Goal: Information Seeking & Learning: Learn about a topic

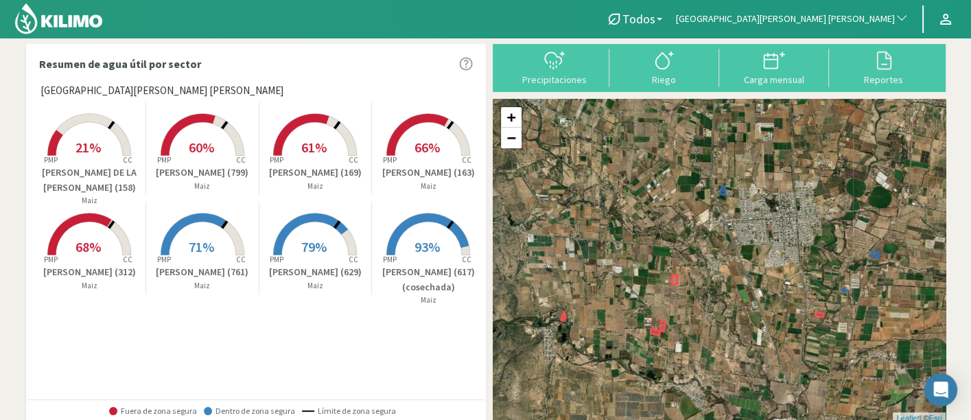
click at [872, 16] on span "[GEOGRAPHIC_DATA][PERSON_NAME] [PERSON_NAME]" at bounding box center [785, 19] width 219 height 14
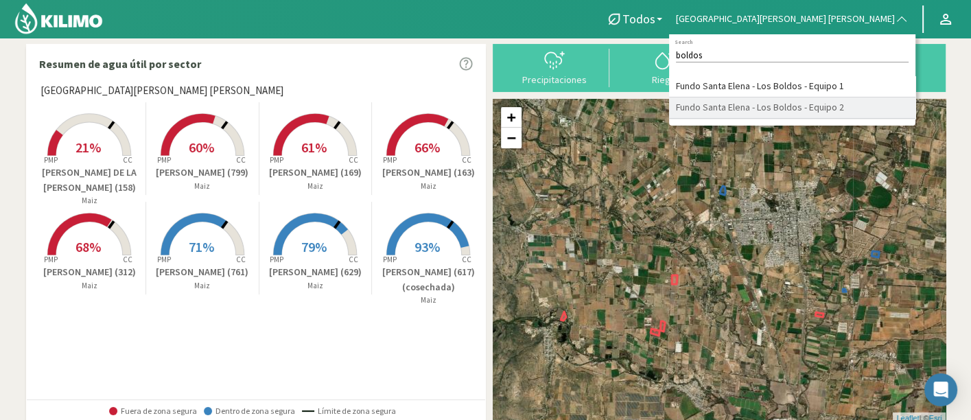
type input "boldos"
click at [872, 119] on li "Fundo Santa Elena - Los Boldos - Equipo 2" at bounding box center [792, 107] width 246 height 21
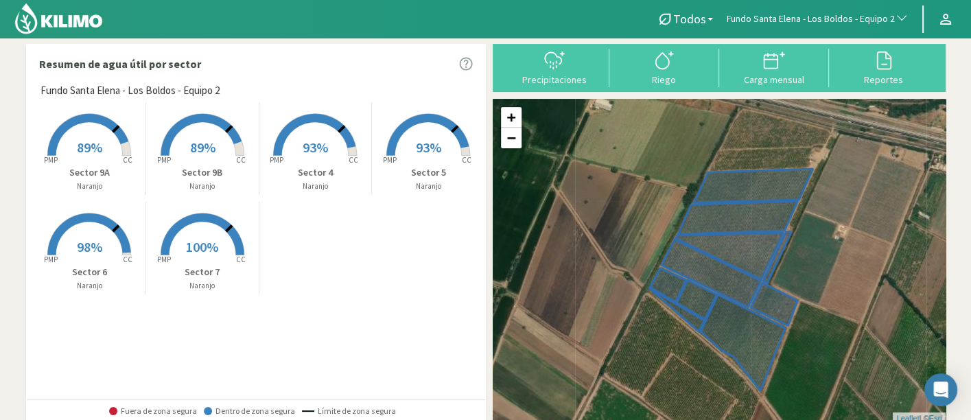
click at [108, 169] on p "Sector 9A" at bounding box center [90, 172] width 113 height 14
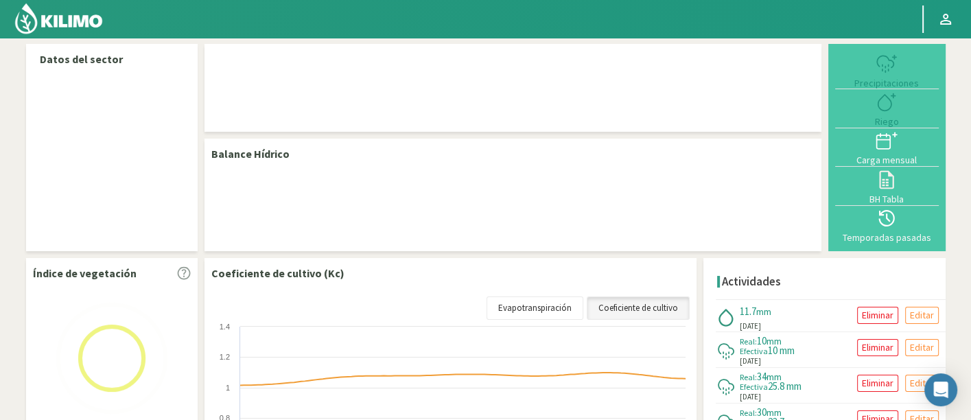
select select "109: Object"
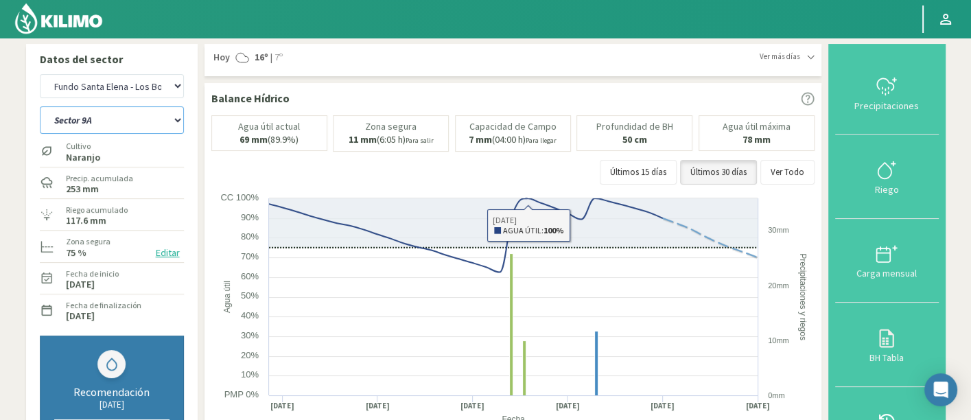
click at [156, 115] on select "Sector 4 Sector 5 Sector 6 Sector 7 Sector 9A Sector 9B" at bounding box center [112, 119] width 144 height 27
click at [40, 106] on select "Sector 4 Sector 5 Sector 6 Sector 7 Sector 9A Sector 9B" at bounding box center [112, 119] width 144 height 27
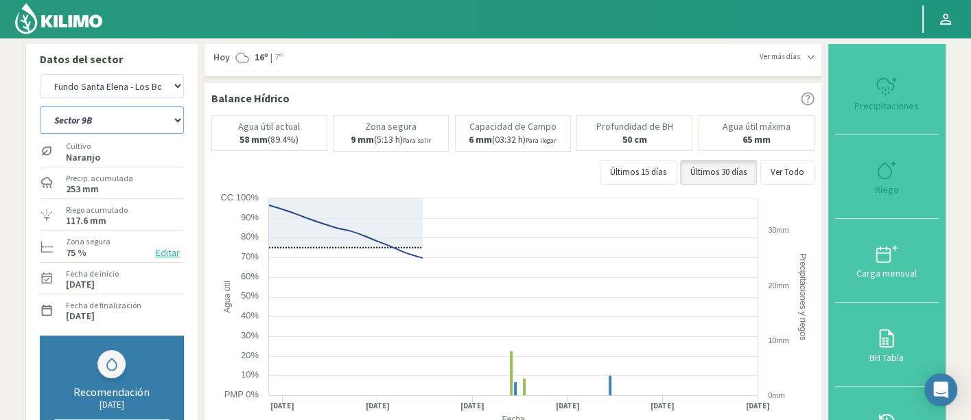
select select "4: Object"
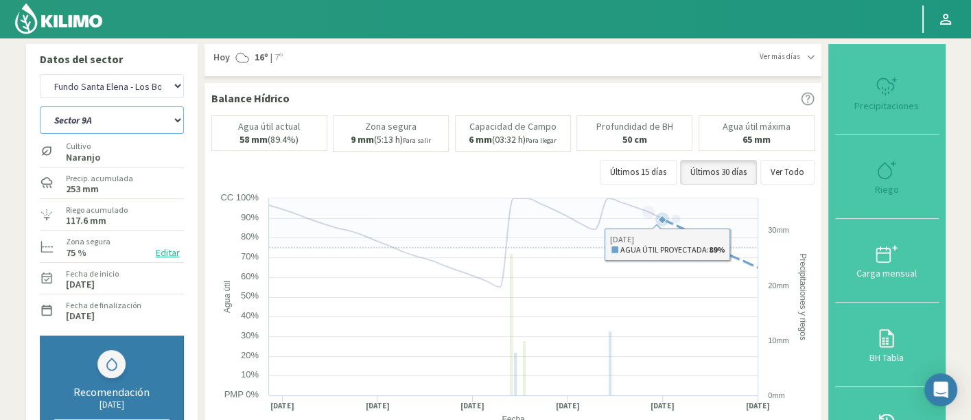
select select "387: Object"
select select "11: Object"
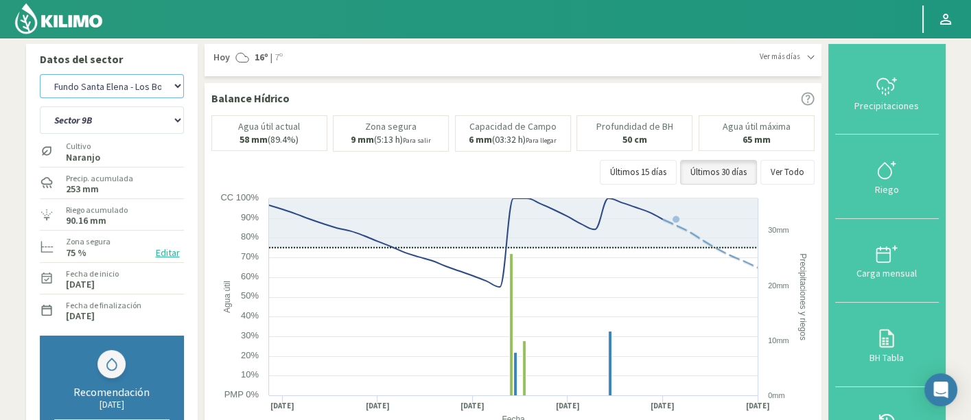
click at [148, 83] on select "Agr. Cardonal Agr. El Carmelo Agrícola Bakia Agrícola Bakia - IC Agrícola Exser…" at bounding box center [112, 86] width 144 height 24
click at [40, 74] on select "Agr. Cardonal Agr. El Carmelo Agrícola Bakia Agrícola Bakia - IC Agrícola Exser…" at bounding box center [112, 86] width 144 height 24
click at [135, 115] on select "Sector 4 Sector 5 Sector 6 Sector 7 Sector 9A Sector 9B" at bounding box center [112, 119] width 144 height 27
click at [134, 88] on select "Agr. Cardonal Agr. El Carmelo Agrícola Bakia Agrícola Bakia - IC Agrícola Exser…" at bounding box center [112, 86] width 144 height 24
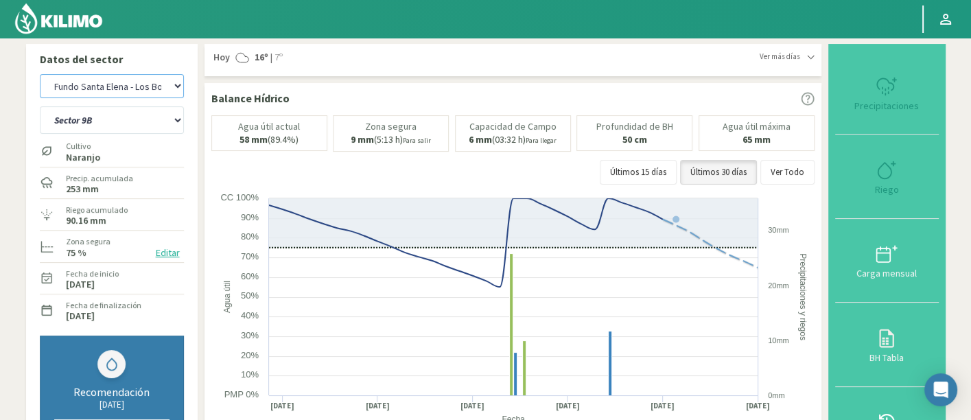
select select "664: Object"
select select "12: Object"
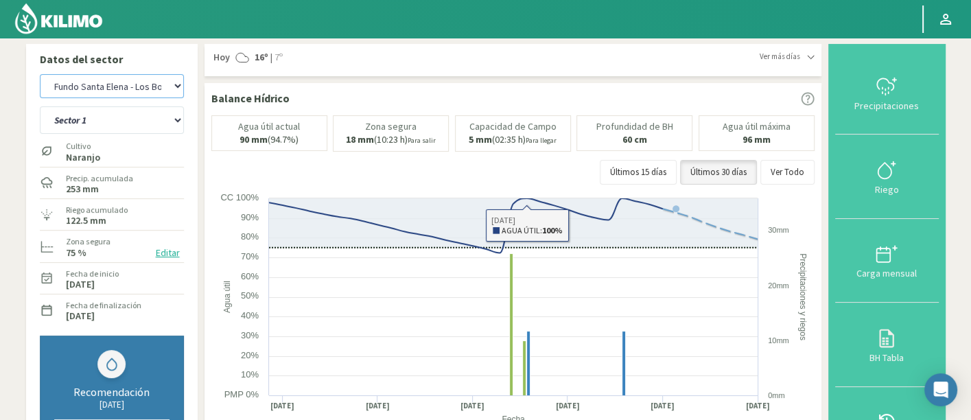
click at [151, 91] on select "Agr. Cardonal Agr. El Carmelo Agrícola Bakia Agrícola Bakia - IC Agrícola Exser…" at bounding box center [112, 86] width 144 height 24
click at [40, 74] on select "Agr. Cardonal Agr. El Carmelo Agrícola Bakia Agrícola Bakia - IC Agrícola Exser…" at bounding box center [112, 86] width 144 height 24
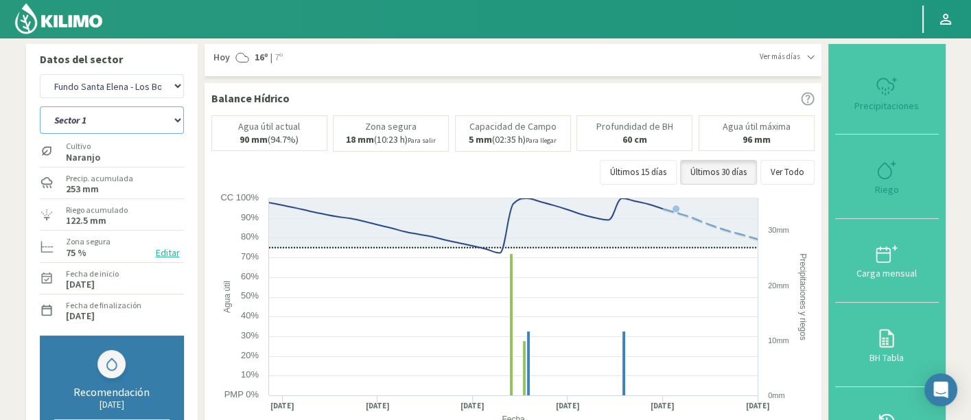
click at [155, 120] on select "Sector 1 Sector 2 Sector 3 Sector 4 Sector 5 Sector 6" at bounding box center [112, 119] width 144 height 27
click at [158, 83] on select "Agr. Cardonal Agr. El Carmelo Agrícola Bakia Agrícola Bakia - IC Agrícola Exser…" at bounding box center [112, 86] width 144 height 24
click at [176, 80] on select "Agr. Cardonal Agr. El Carmelo Agrícola Bakia Agrícola Bakia - IC Agrícola Exser…" at bounding box center [112, 86] width 144 height 24
select select "943: Object"
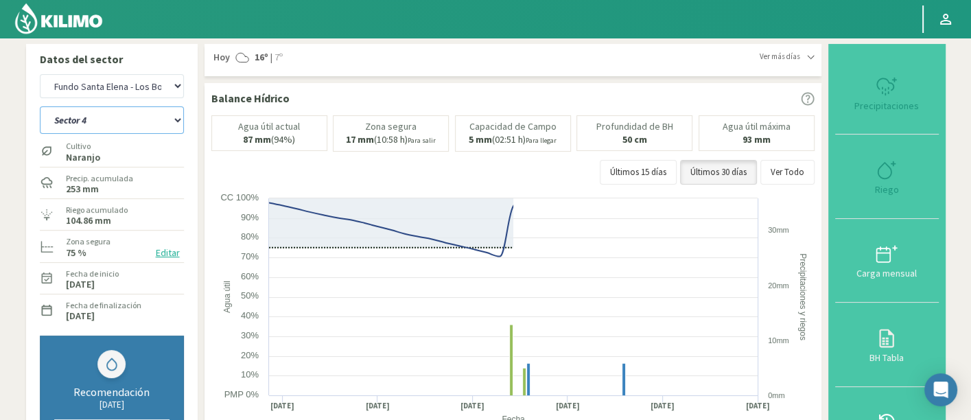
drag, startPoint x: 165, startPoint y: 124, endPoint x: 164, endPoint y: 132, distance: 8.3
click at [165, 124] on select "Sector 4 Sector 5 Sector 6 Sector 7 Sector 9A Sector 9B" at bounding box center [112, 119] width 144 height 27
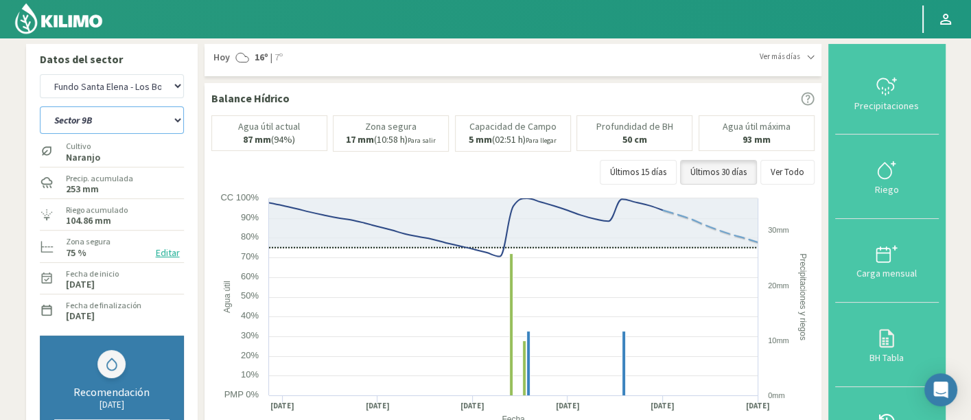
click at [40, 106] on select "Sector 4 Sector 5 Sector 6 Sector 7 Sector 9A Sector 9B" at bounding box center [112, 119] width 144 height 27
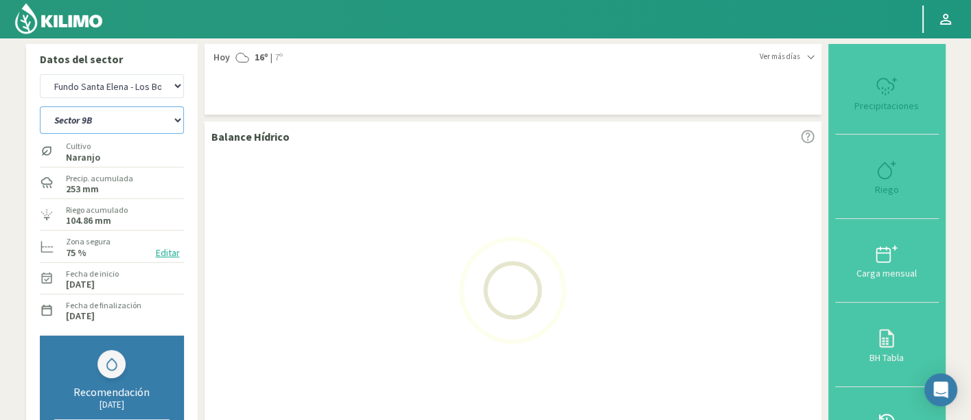
select select "18: Object"
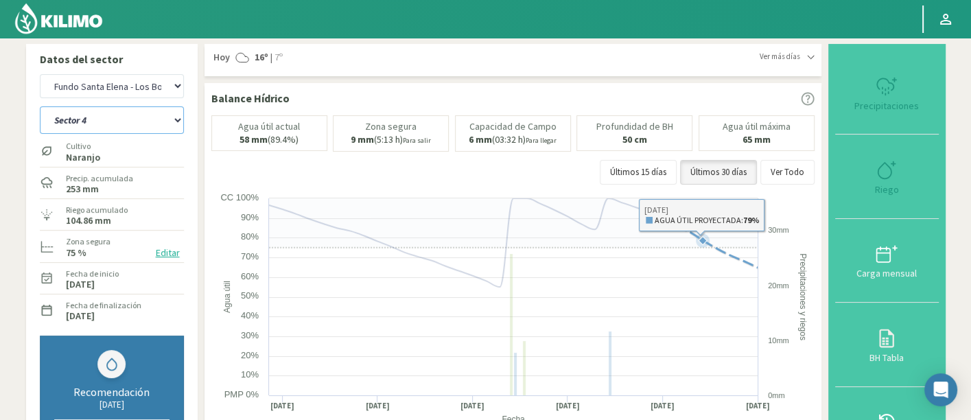
select select "1221: Object"
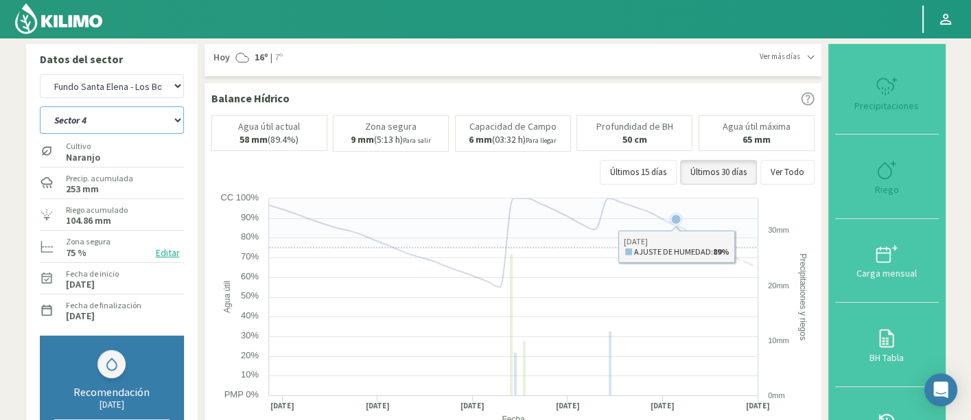
select select "29: Object"
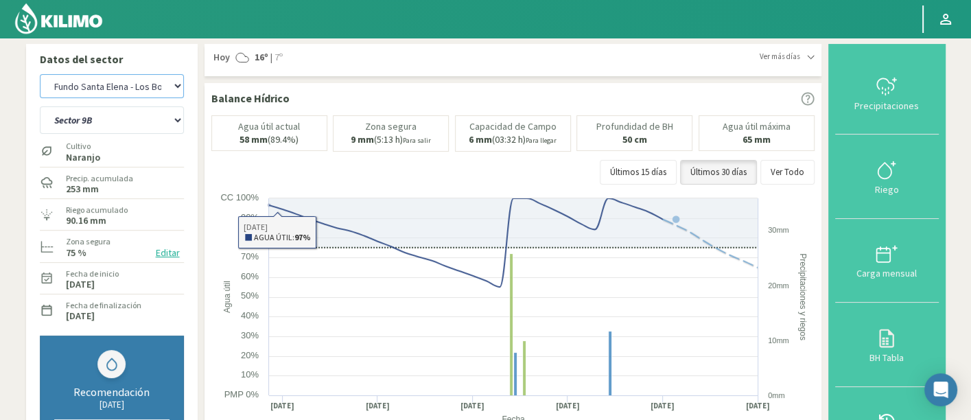
click at [160, 85] on select "Agr. Cardonal Agr. El Carmelo Agrícola Bakia Agrícola Bakia - IC Agrícola Exser…" at bounding box center [112, 86] width 144 height 24
click at [40, 74] on select "Agr. Cardonal Agr. El Carmelo Agrícola Bakia Agrícola Bakia - IC Agrícola Exser…" at bounding box center [112, 86] width 144 height 24
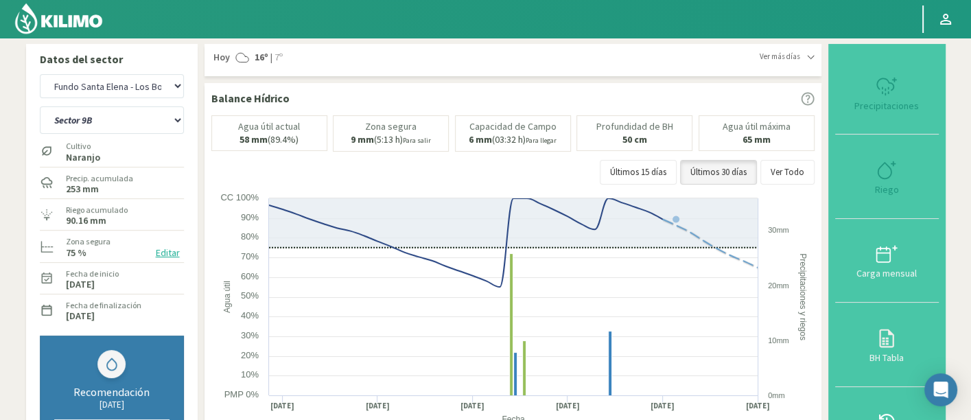
select select "1498: Object"
select select "30: Object"
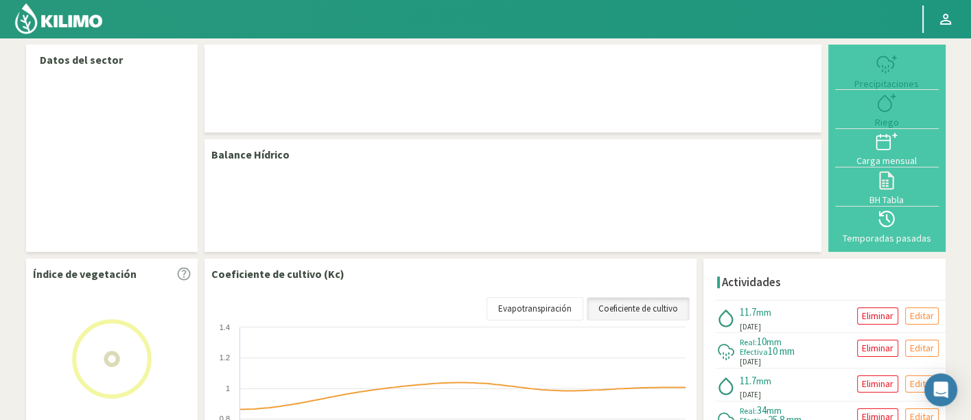
select select "108: Object"
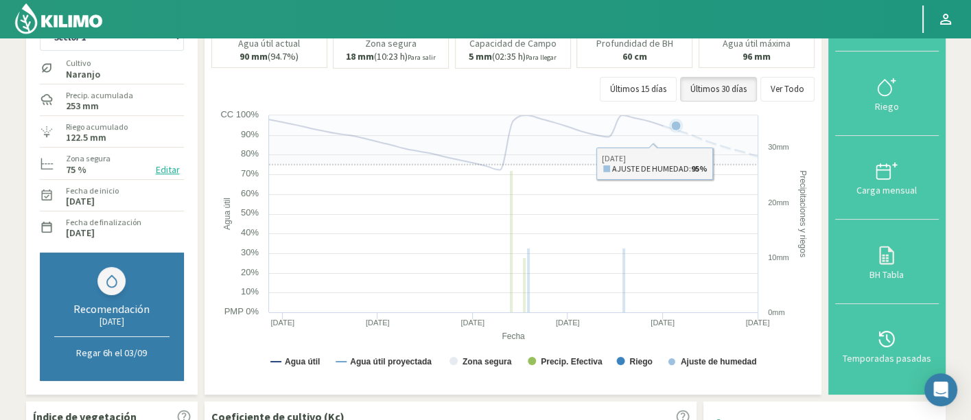
scroll to position [76, 0]
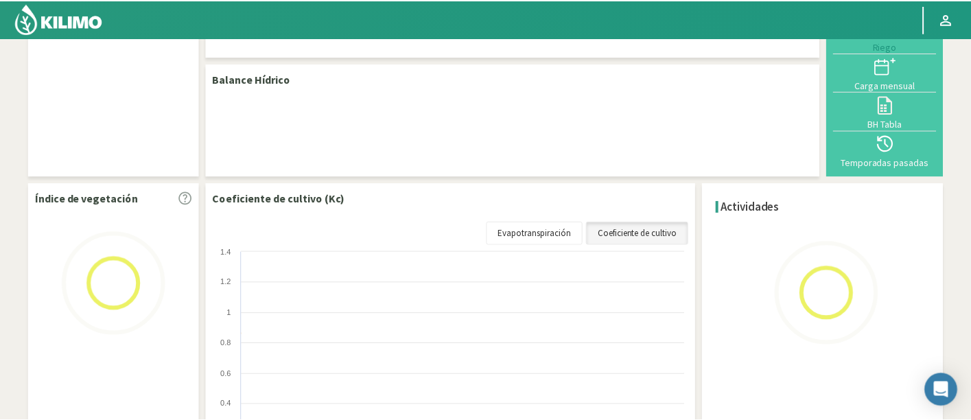
scroll to position [93, 0]
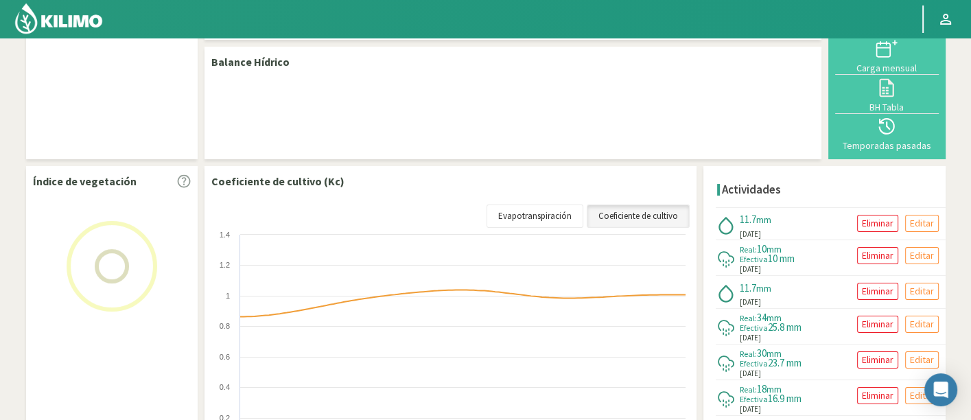
select select "108: Object"
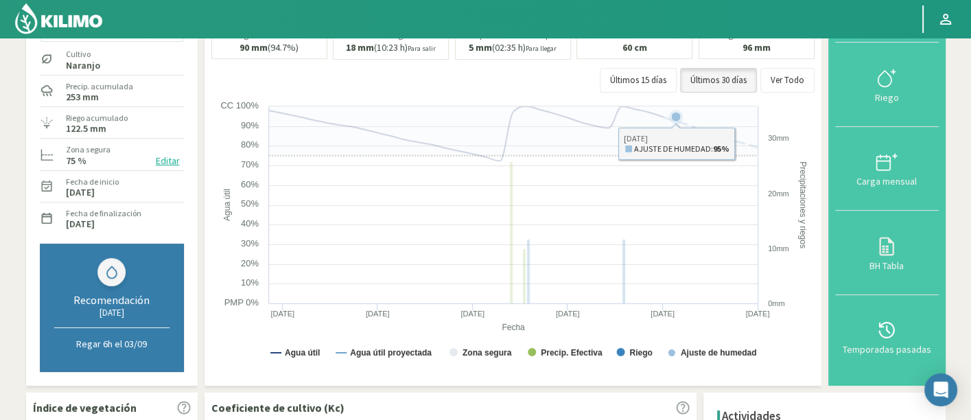
scroll to position [16, 0]
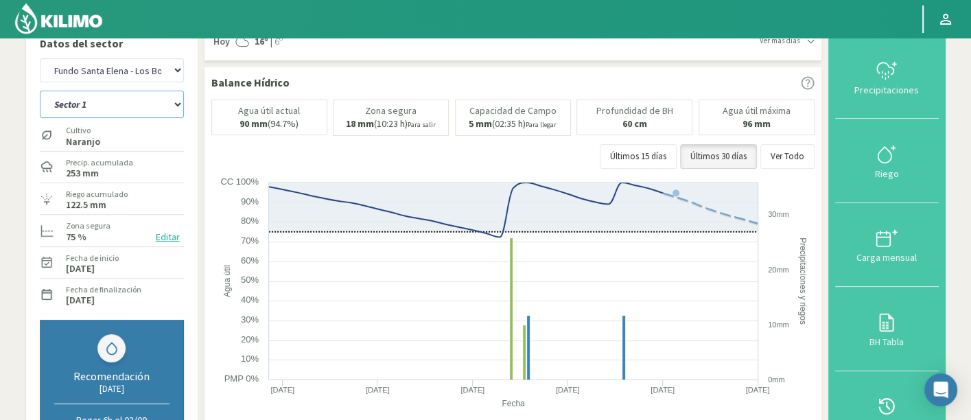
click at [146, 97] on select "Sector 1 Sector 2 Sector 3 Sector 4 Sector 5 Sector 6" at bounding box center [112, 104] width 144 height 27
click at [40, 91] on select "Sector 1 Sector 2 Sector 3 Sector 4 Sector 5 Sector 6" at bounding box center [112, 104] width 144 height 27
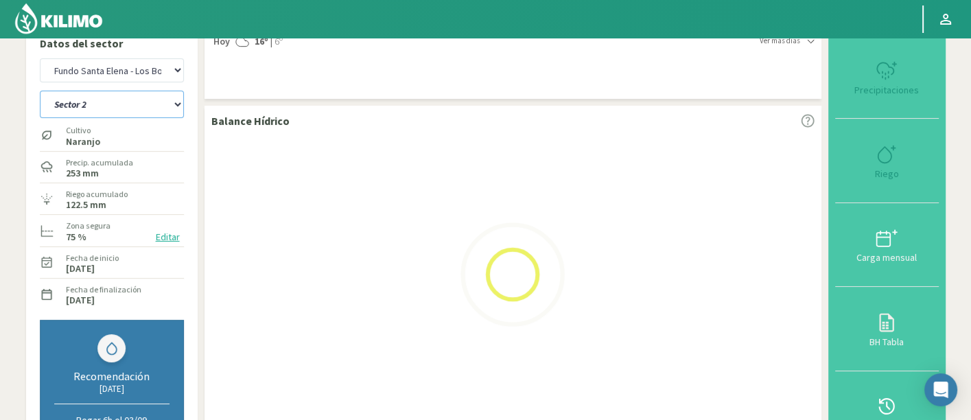
click at [133, 113] on select "Sector 1 Sector 2 Sector 3 Sector 4 Sector 5 Sector 6" at bounding box center [112, 104] width 144 height 27
select select "0: Object"
click at [40, 91] on select "Sector 1 Sector 2 Sector 3 Sector 4 Sector 5 Sector 6" at bounding box center [112, 104] width 144 height 27
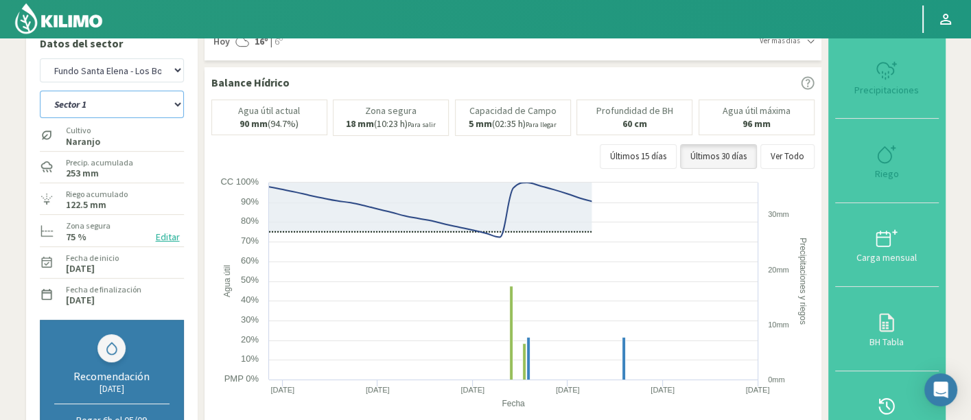
select select "386: Object"
select select "6: Object"
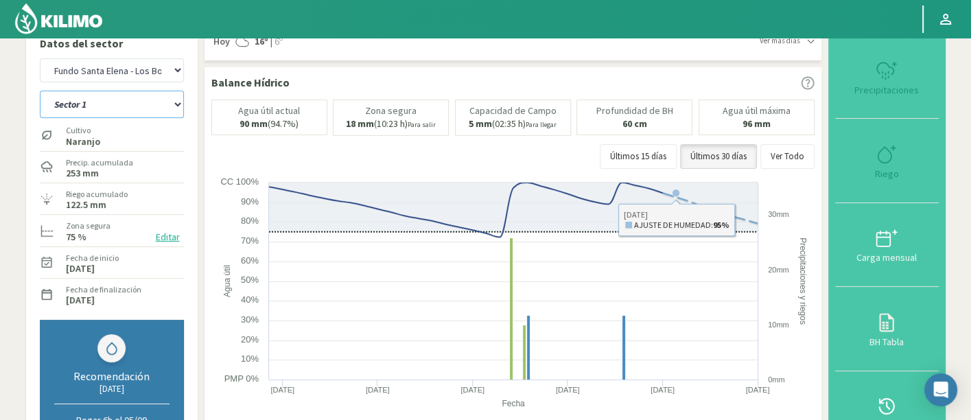
select select "664: Object"
click at [154, 105] on select "Sector 1 Sector 2 Sector 3 Sector 4 Sector 5 Sector 6" at bounding box center [112, 104] width 144 height 27
click at [40, 91] on select "Sector 1 Sector 2 Sector 3 Sector 4 Sector 5 Sector 6" at bounding box center [112, 104] width 144 height 27
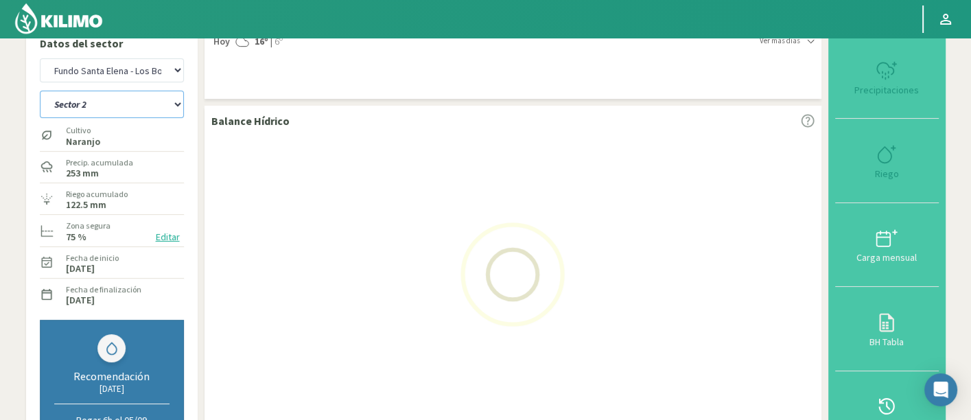
select select "12: Object"
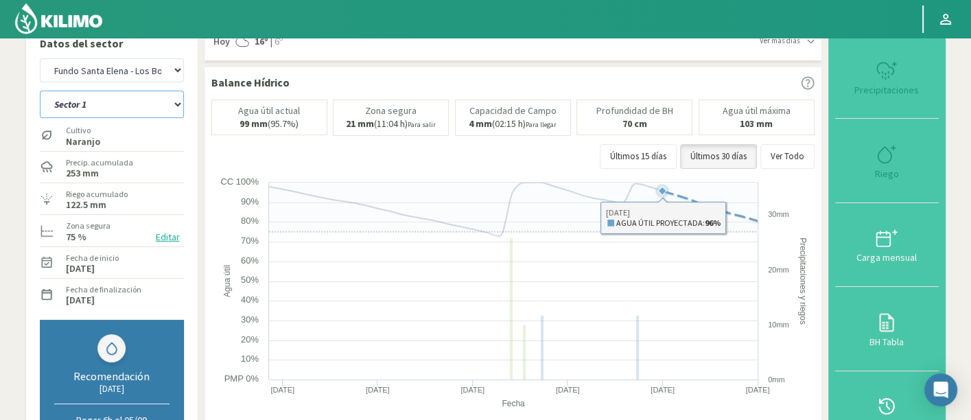
select select "942: Object"
select select "19: Object"
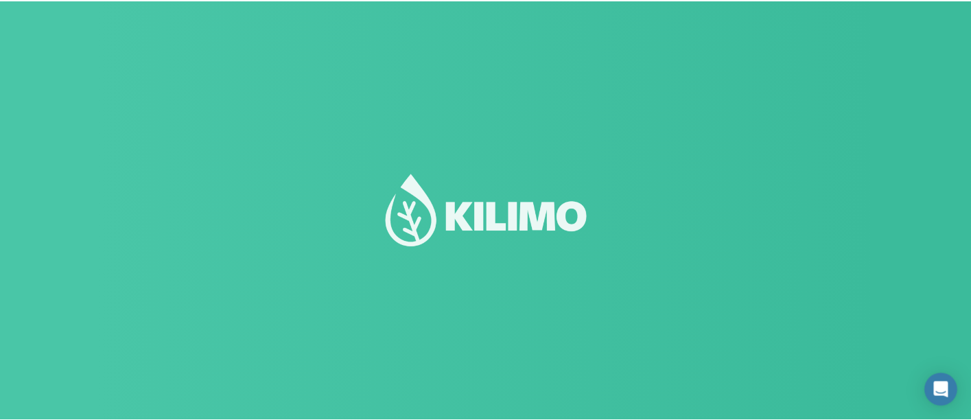
scroll to position [16, 0]
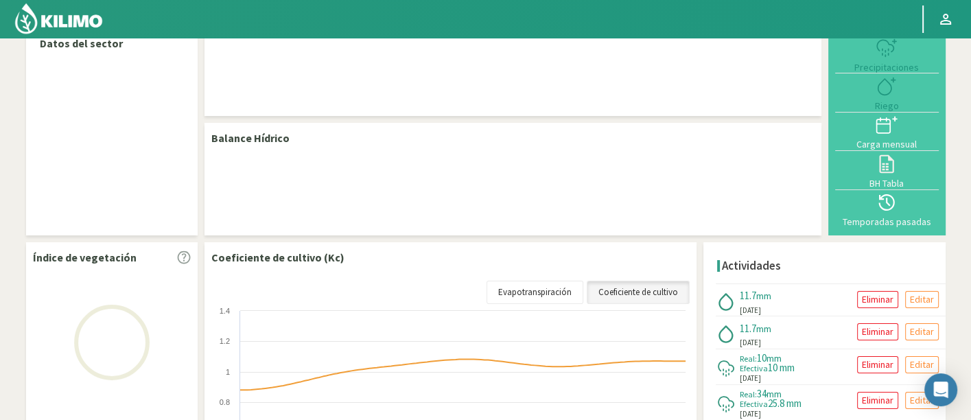
select select "108: Object"
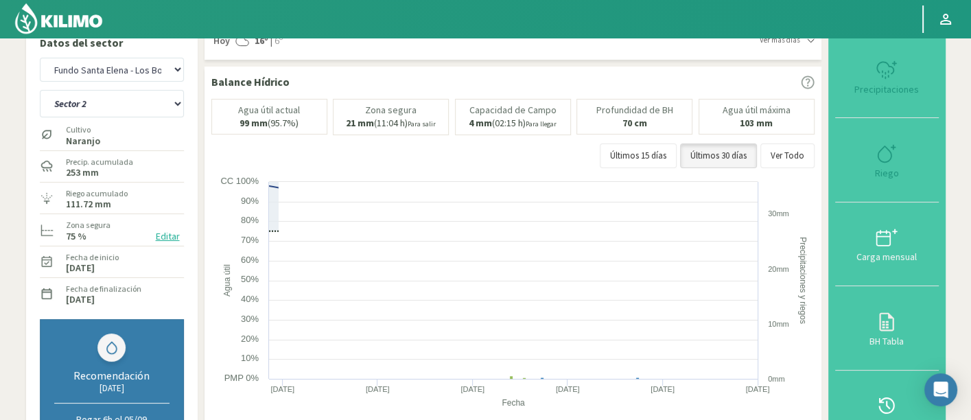
scroll to position [16, 0]
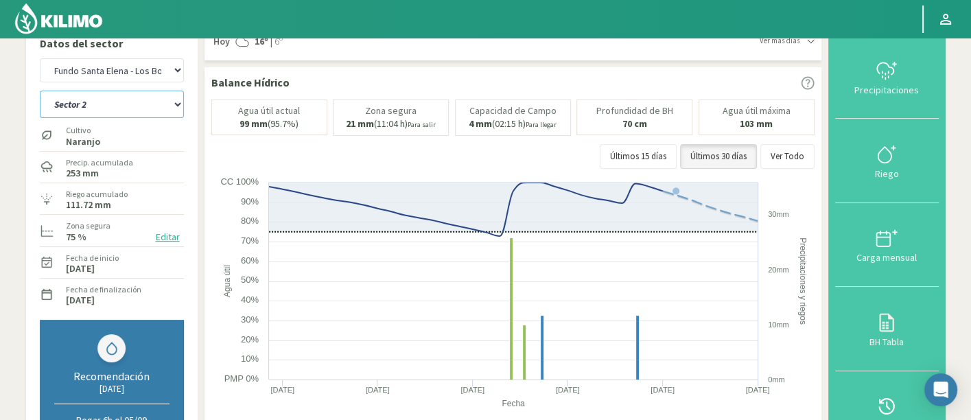
click at [119, 97] on select "Sector 1 Sector 2 Sector 3 Sector 4 Sector 5 Sector 6" at bounding box center [112, 104] width 144 height 27
click at [40, 91] on select "Sector 1 Sector 2 Sector 3 Sector 4 Sector 5 Sector 6" at bounding box center [112, 104] width 144 height 27
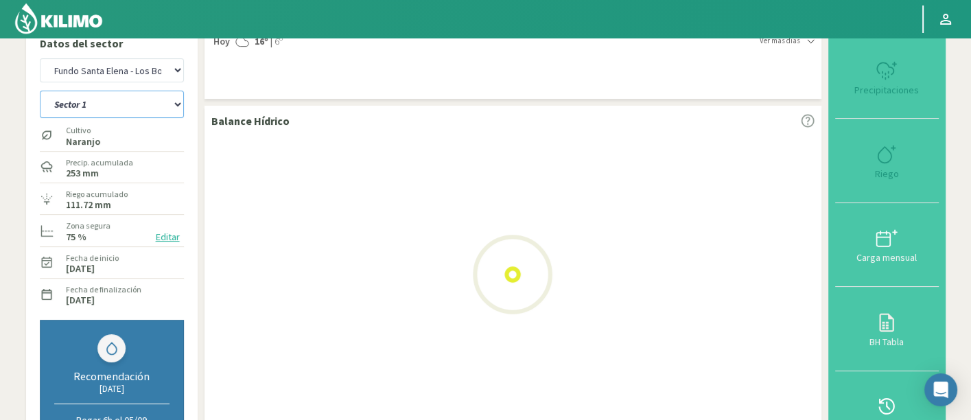
select select "1: Object"
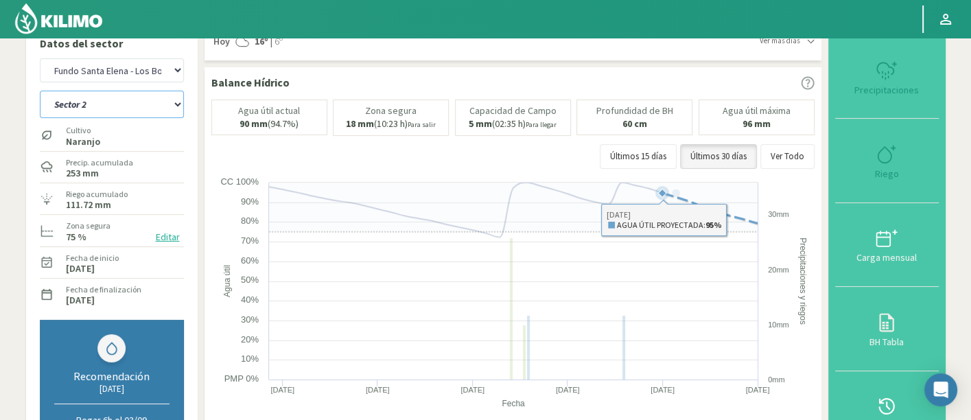
select select "386: Object"
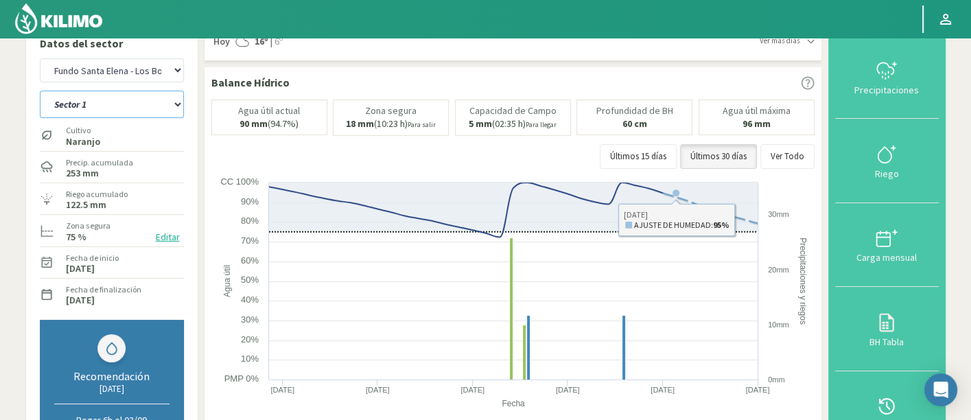
drag, startPoint x: 55, startPoint y: 108, endPoint x: 56, endPoint y: 117, distance: 8.9
click at [55, 108] on select "Sector 1 Sector 2 Sector 3 Sector 4 Sector 5 Sector 6" at bounding box center [112, 104] width 144 height 27
click at [40, 91] on select "Sector 1 Sector 2 Sector 3 Sector 4 Sector 5 Sector 6" at bounding box center [112, 104] width 144 height 27
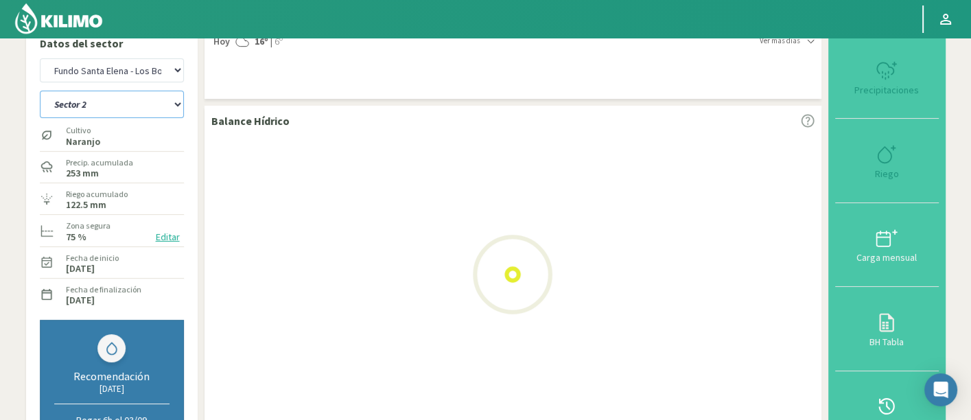
select select "6: Object"
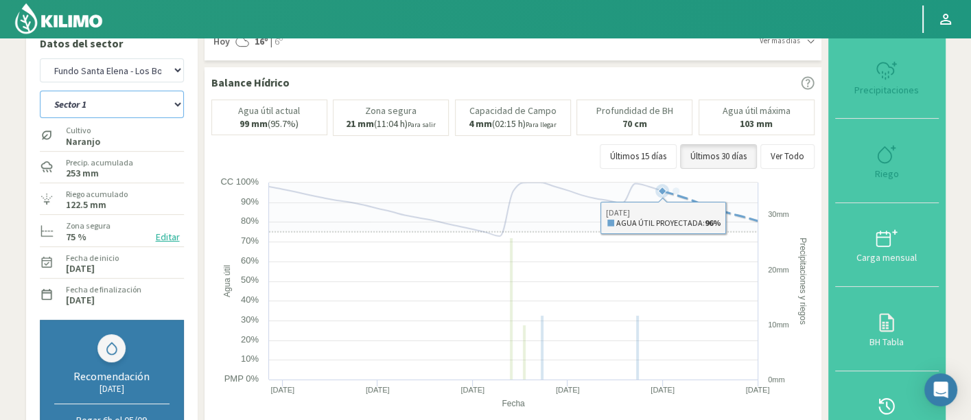
select select "664: Object"
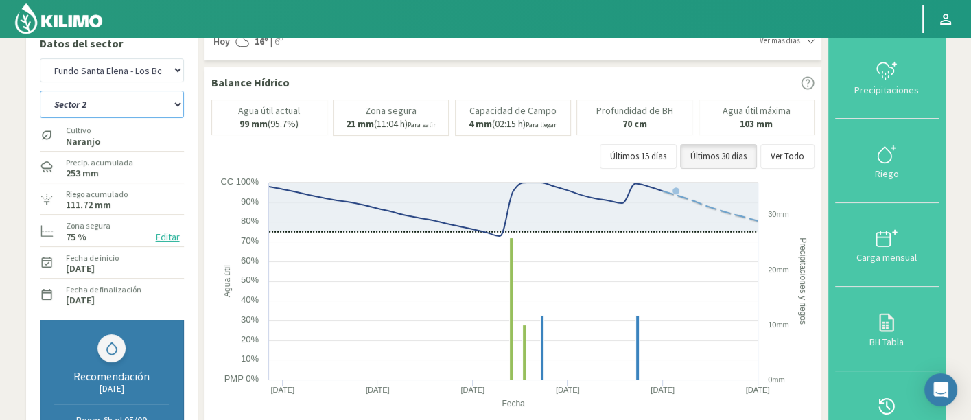
drag, startPoint x: 156, startPoint y: 99, endPoint x: 156, endPoint y: 115, distance: 15.1
click at [156, 99] on select "Sector 1 Sector 2 Sector 3 Sector 4 Sector 5 Sector 6" at bounding box center [112, 104] width 144 height 27
click at [40, 91] on select "Sector 1 Sector 2 Sector 3 Sector 4 Sector 5 Sector 6" at bounding box center [112, 104] width 144 height 27
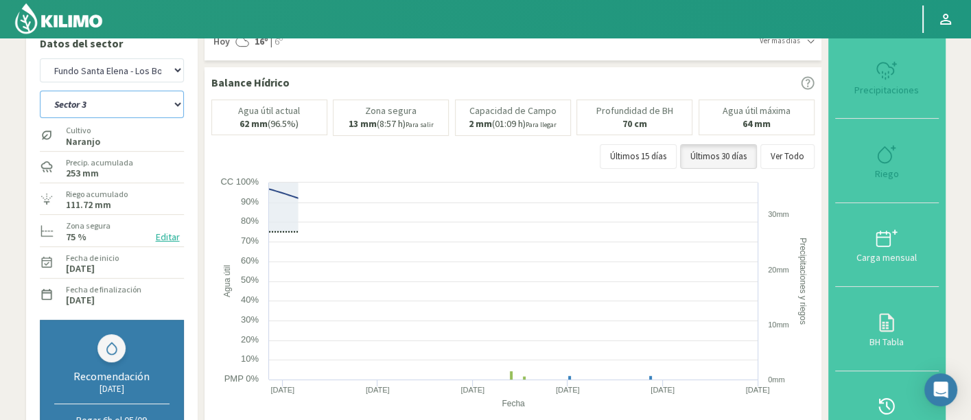
select select "13: Object"
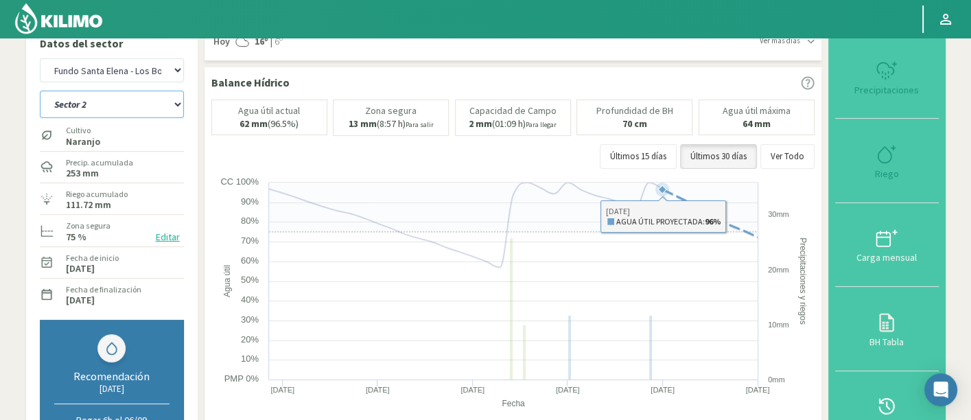
select select "942: Object"
select select "20: Object"
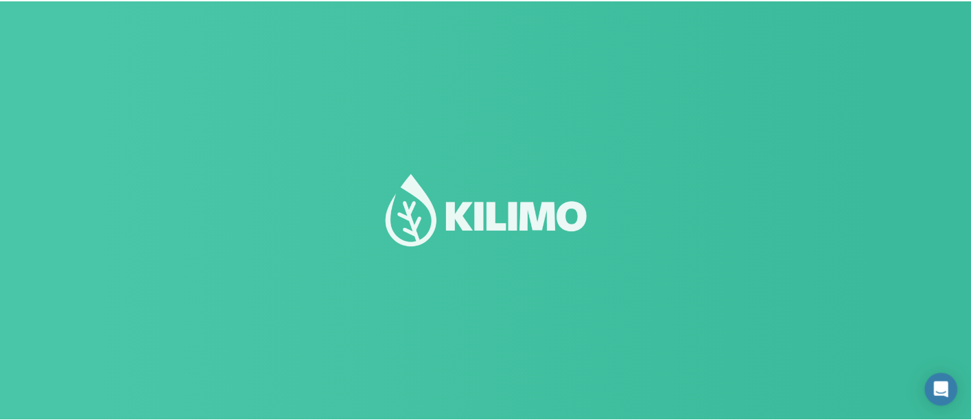
scroll to position [16, 0]
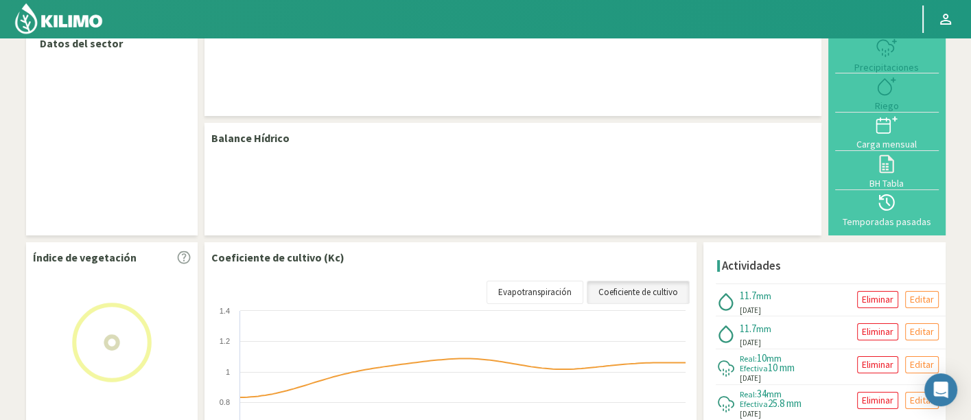
select select "108: Object"
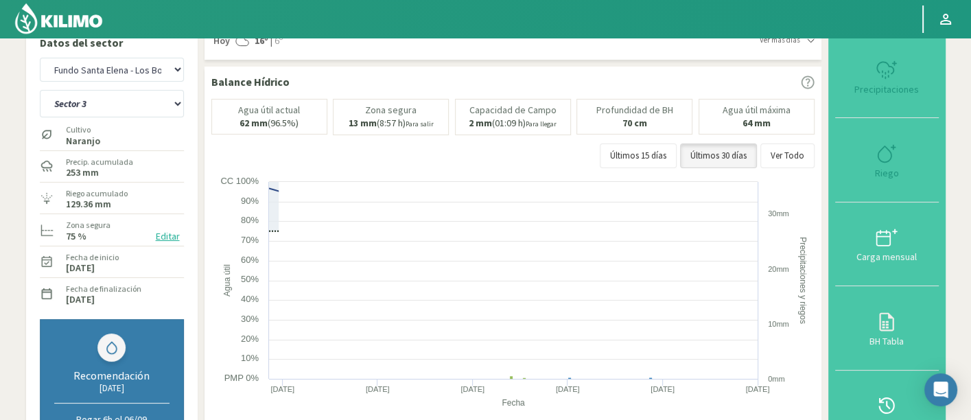
scroll to position [16, 0]
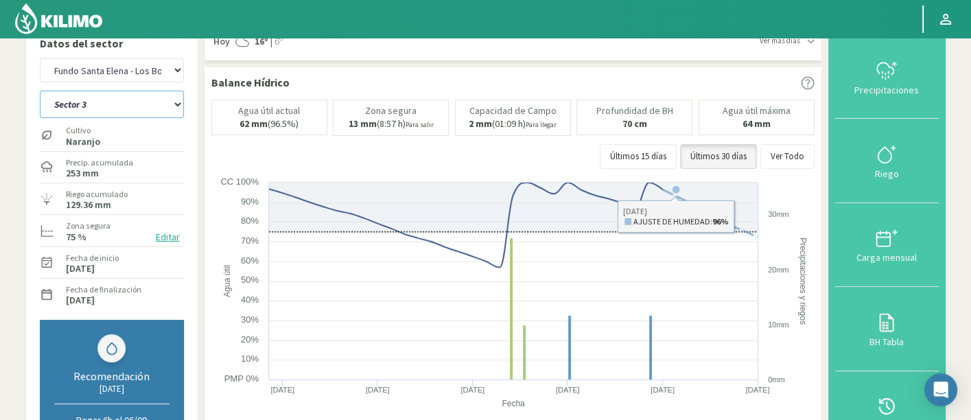
click at [95, 110] on select "Sector 1 Sector 2 Sector 3 Sector 4 Sector 5 Sector 6" at bounding box center [112, 104] width 144 height 27
click at [40, 91] on select "Sector 1 Sector 2 Sector 3 Sector 4 Sector 5 Sector 6" at bounding box center [112, 104] width 144 height 27
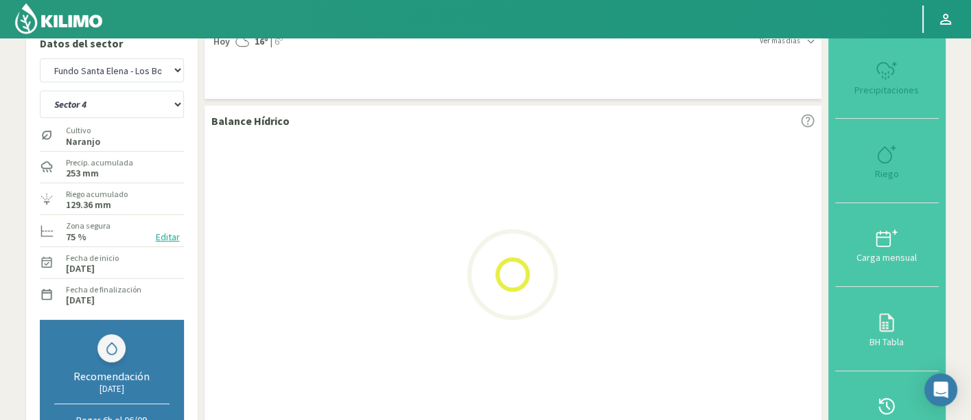
select select "2: Object"
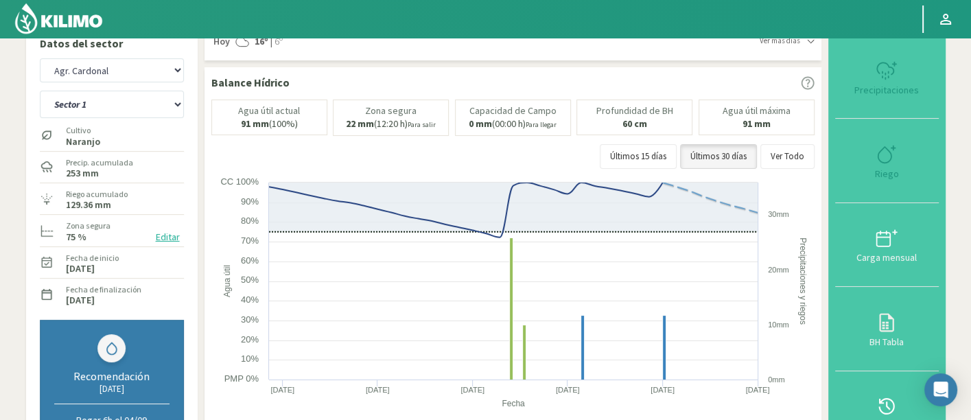
select select "386: Object"
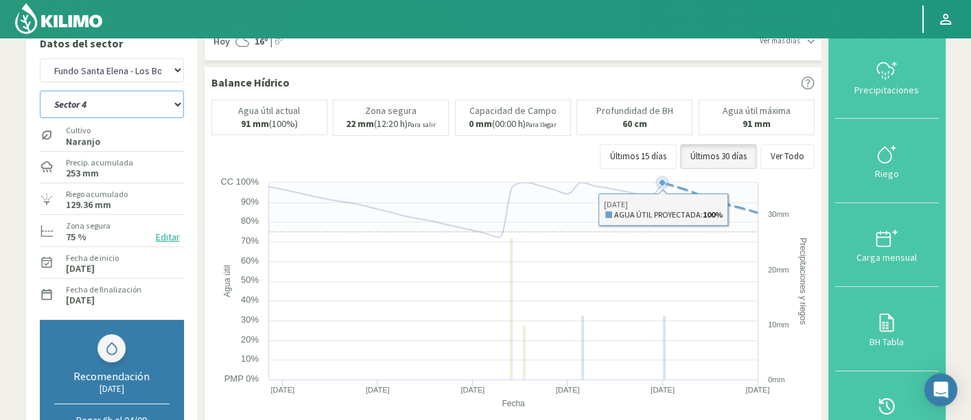
drag, startPoint x: 661, startPoint y: 185, endPoint x: 667, endPoint y: 189, distance: 7.4
click at [667, 189] on g at bounding box center [513, 278] width 489 height 204
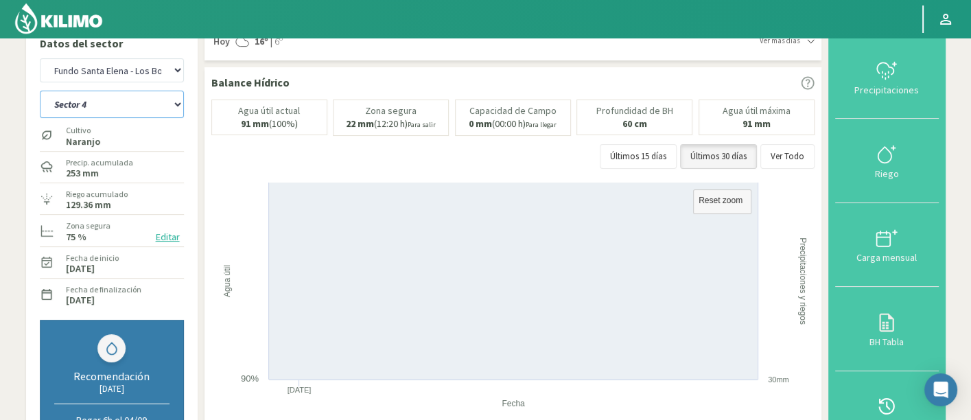
click at [696, 200] on rect at bounding box center [722, 201] width 58 height 24
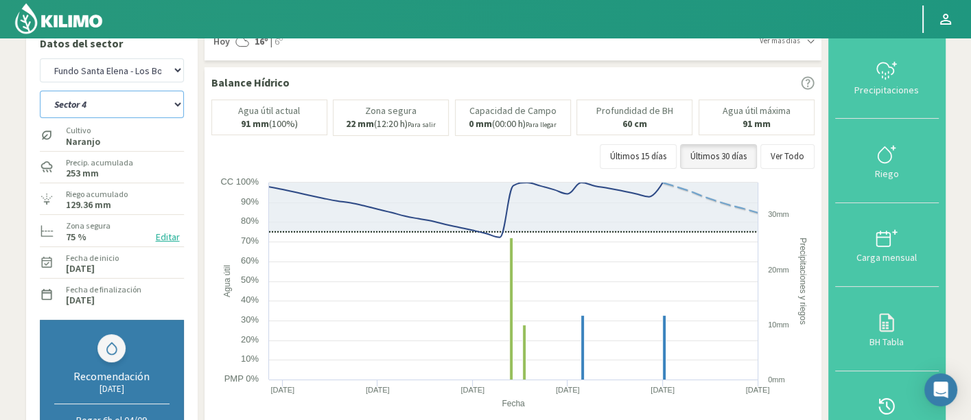
click at [105, 102] on select "Sector 1 Sector 2 Sector 3 Sector 4 Sector 5 Sector 6" at bounding box center [112, 104] width 144 height 27
click at [40, 91] on select "Sector 1 Sector 2 Sector 3 Sector 4 Sector 5 Sector 6" at bounding box center [112, 104] width 144 height 27
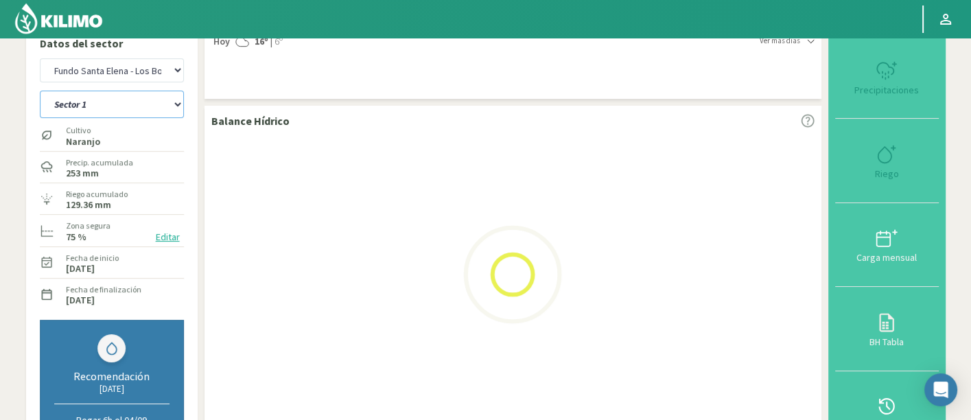
select select "9: Object"
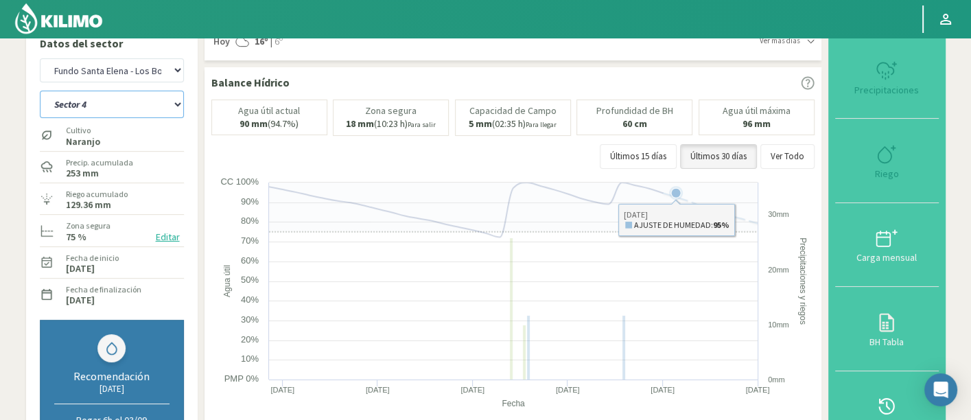
select select "664: Object"
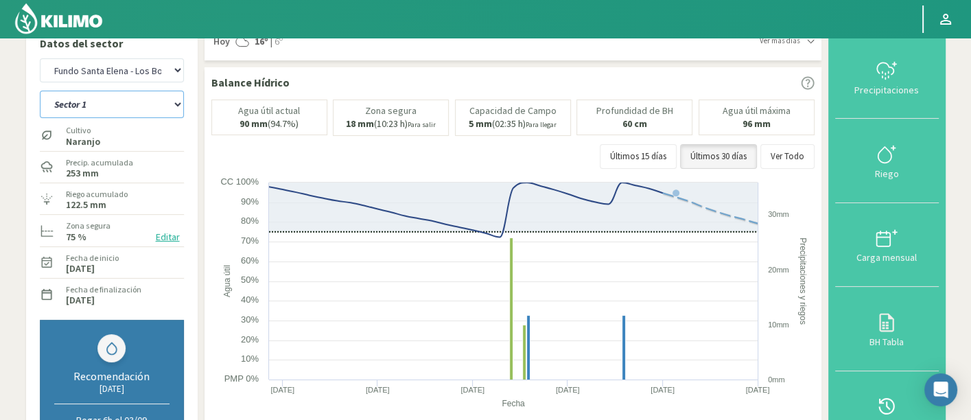
drag, startPoint x: 133, startPoint y: 95, endPoint x: 134, endPoint y: 113, distance: 18.6
click at [133, 95] on select "Sector 1 Sector 2 Sector 3 Sector 4 Sector 5 Sector 6" at bounding box center [112, 104] width 144 height 27
click at [40, 91] on select "Sector 1 Sector 2 Sector 3 Sector 4 Sector 5 Sector 6" at bounding box center [112, 104] width 144 height 27
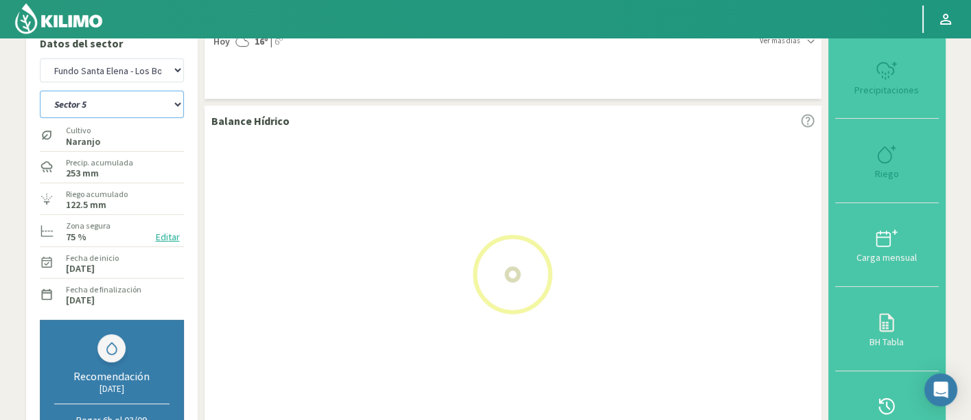
select select "12: Object"
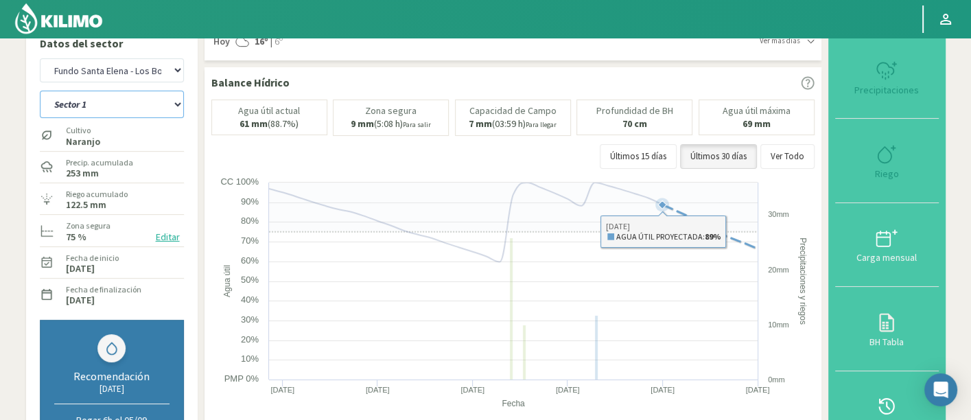
select select "942: Object"
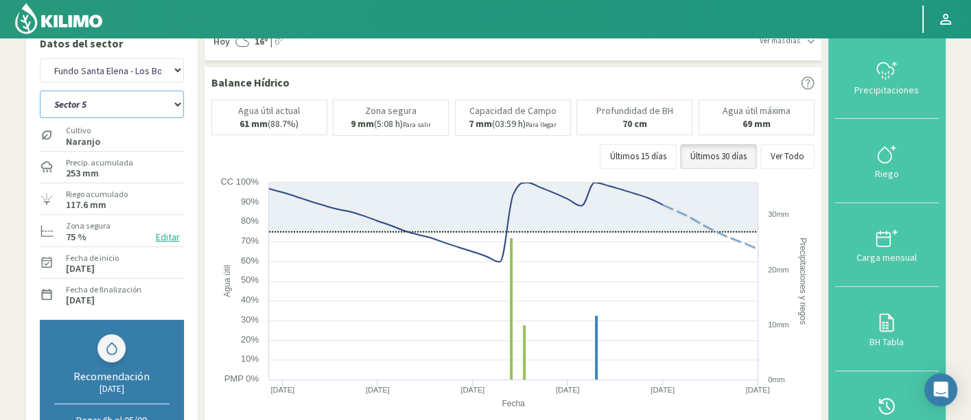
click at [173, 104] on select "Sector 1 Sector 2 Sector 3 Sector 4 Sector 5 Sector 6" at bounding box center [112, 104] width 144 height 27
click at [40, 91] on select "Sector 1 Sector 2 Sector 3 Sector 4 Sector 5 Sector 6" at bounding box center [112, 104] width 144 height 27
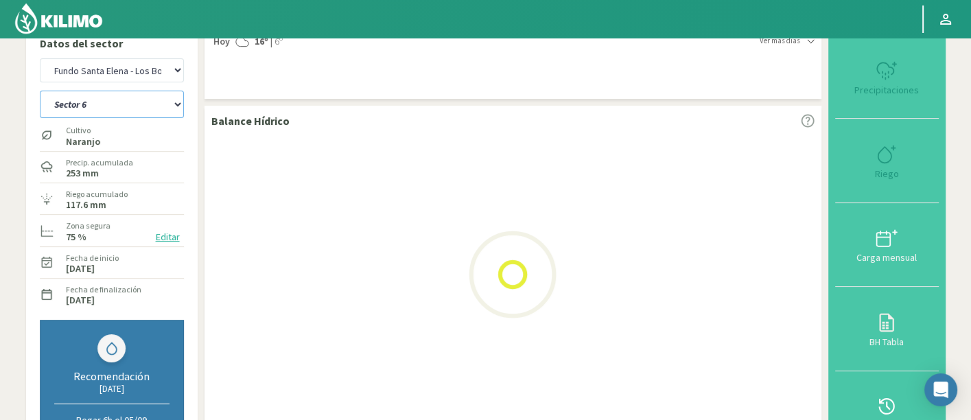
drag, startPoint x: 109, startPoint y: 106, endPoint x: 113, endPoint y: 116, distance: 10.2
click at [109, 106] on select "Sector 1 Sector 2 Sector 3 Sector 4 Sector 5 Sector 6" at bounding box center [112, 104] width 144 height 27
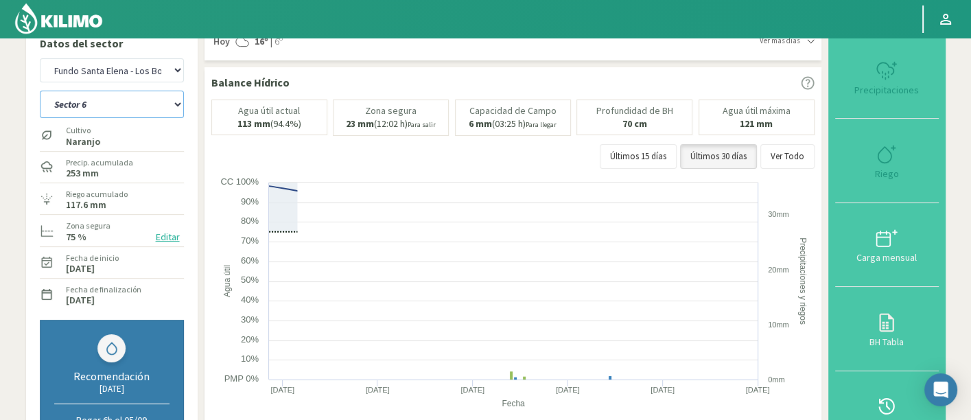
select select "22: Object"
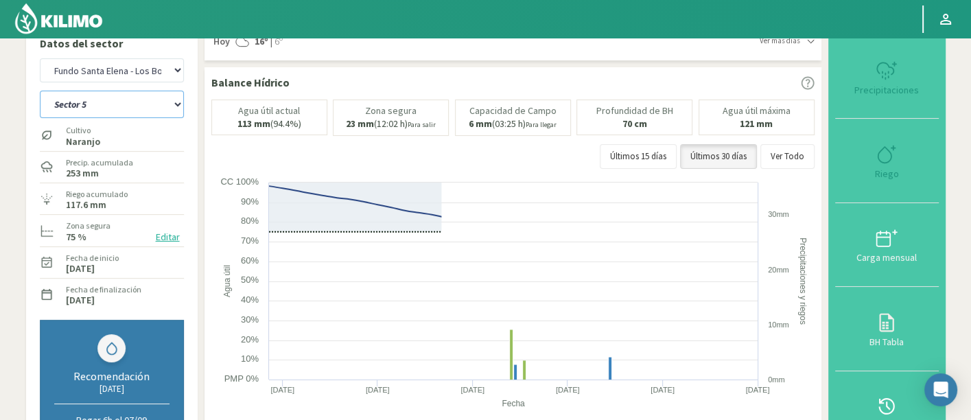
click at [40, 91] on select "Sector 1 Sector 2 Sector 3 Sector 4 Sector 5 Sector 6" at bounding box center [112, 104] width 144 height 27
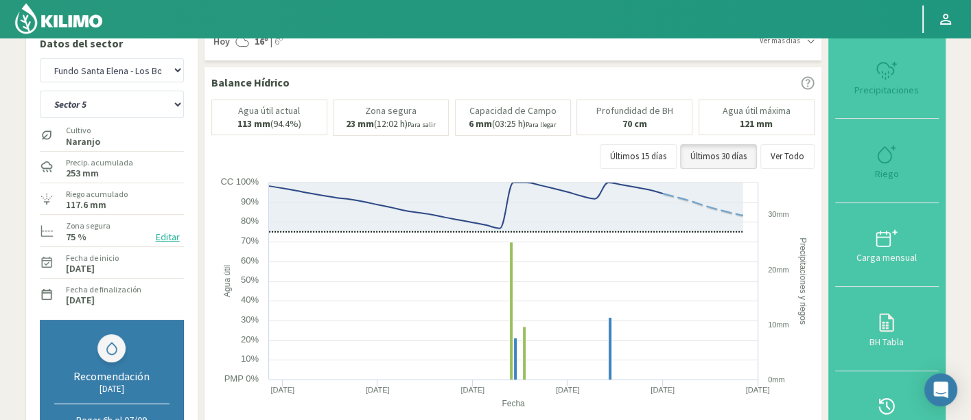
select select "1220: Object"
select select "29: Object"
click at [141, 104] on select "Sector 1 Sector 2 Sector 3 Sector 4 Sector 5 Sector 6" at bounding box center [112, 104] width 144 height 27
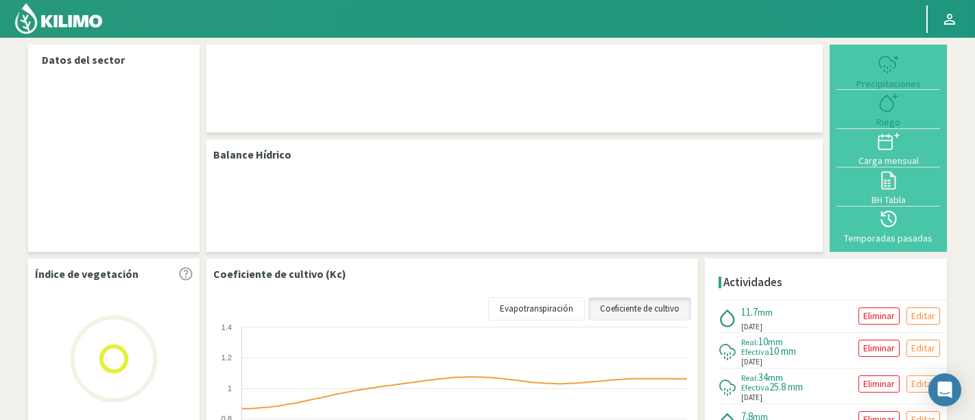
select select "108: Object"
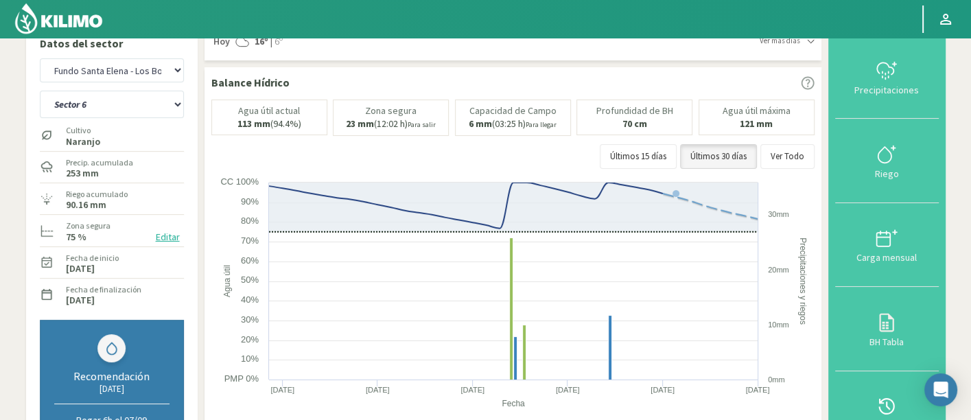
scroll to position [16, 0]
click at [97, 108] on select "Sector 1 Sector 2 Sector 3 Sector 4 Sector 5 Sector 6" at bounding box center [112, 104] width 144 height 27
click at [40, 91] on select "Sector 1 Sector 2 Sector 3 Sector 4 Sector 5 Sector 6" at bounding box center [112, 104] width 144 height 27
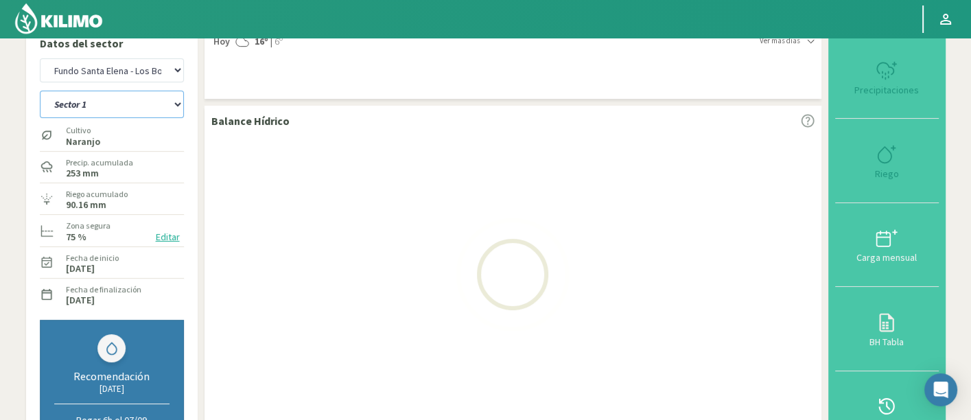
select select "5: Object"
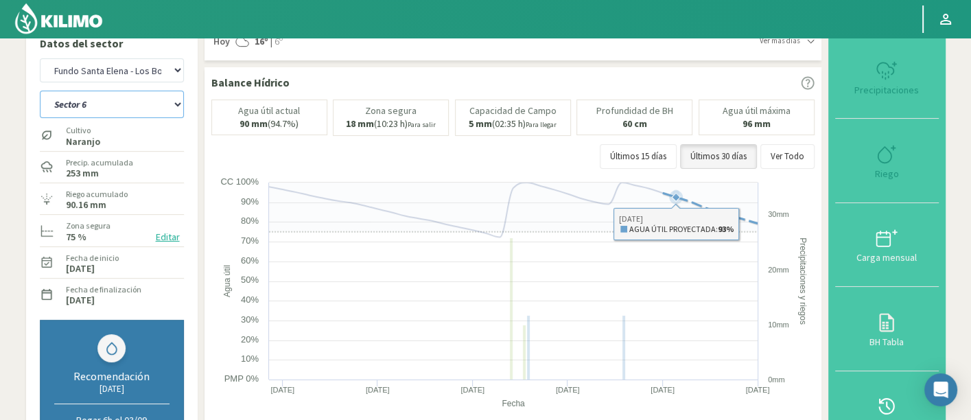
select select "386: Object"
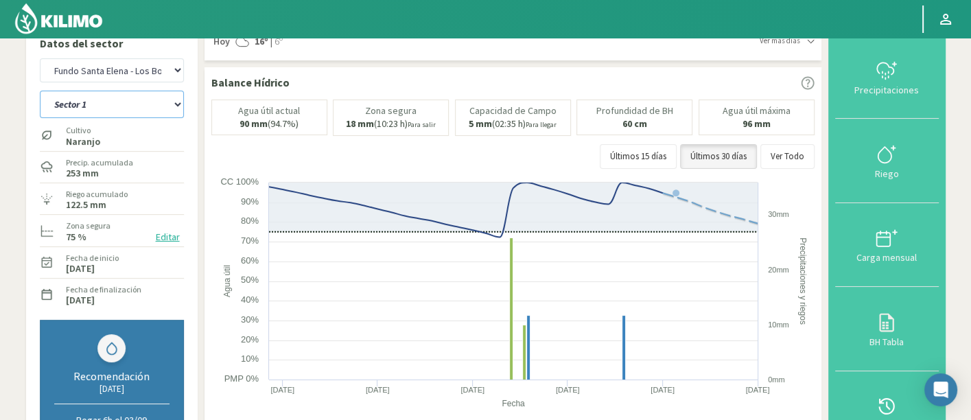
click at [169, 95] on select "Sector 1 Sector 2 Sector 3 Sector 4 Sector 5 Sector 6" at bounding box center [112, 104] width 144 height 27
click at [40, 91] on select "Sector 1 Sector 2 Sector 3 Sector 4 Sector 5 Sector 6" at bounding box center [112, 104] width 144 height 27
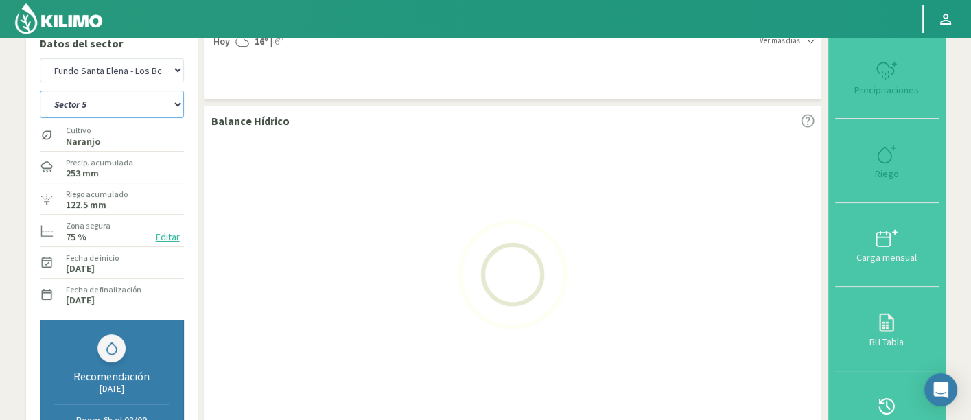
select select "6: Object"
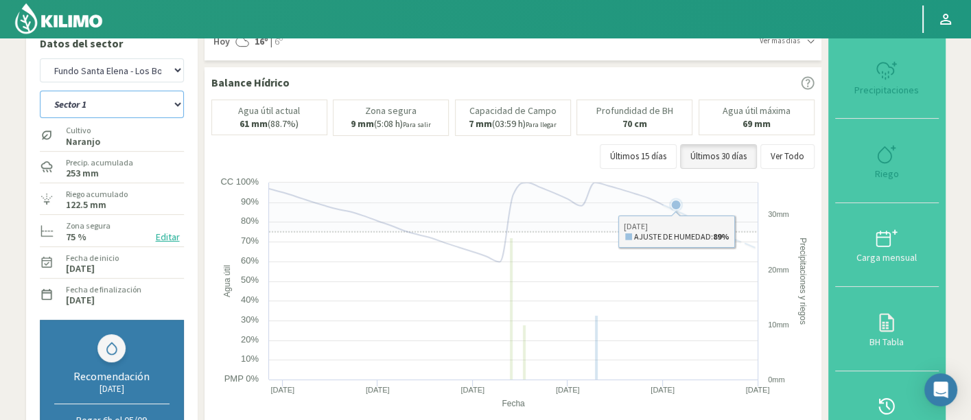
select select "664: Object"
select select "16: Object"
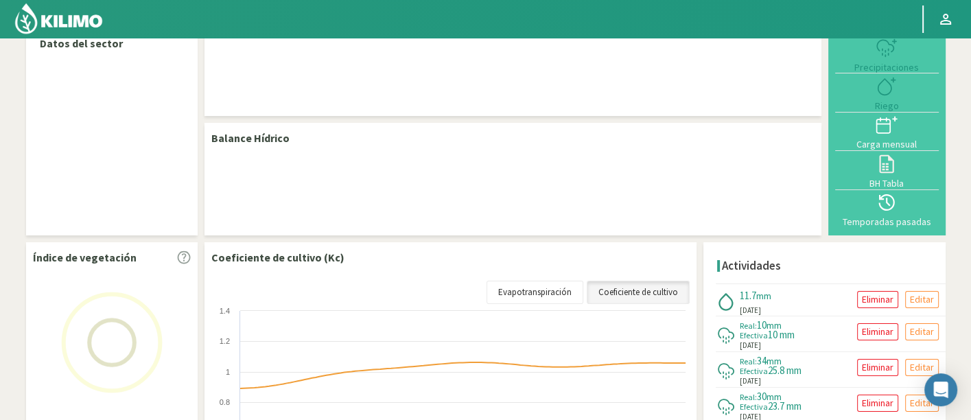
scroll to position [16, 0]
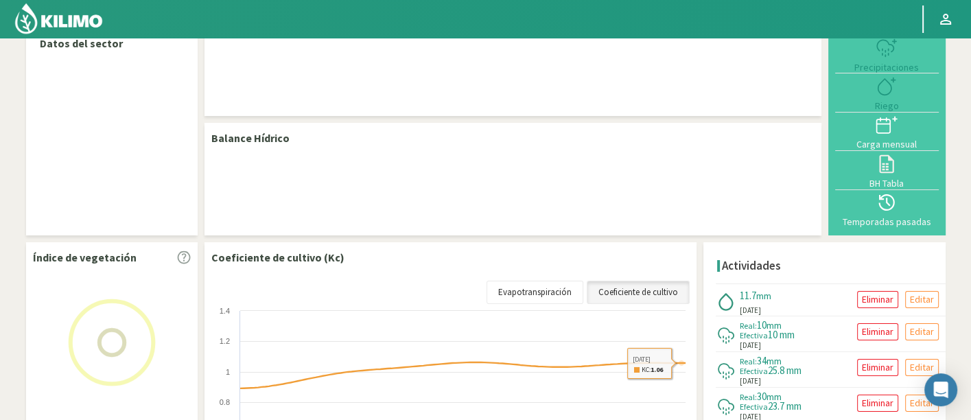
select select "108: Object"
select select "4: Object"
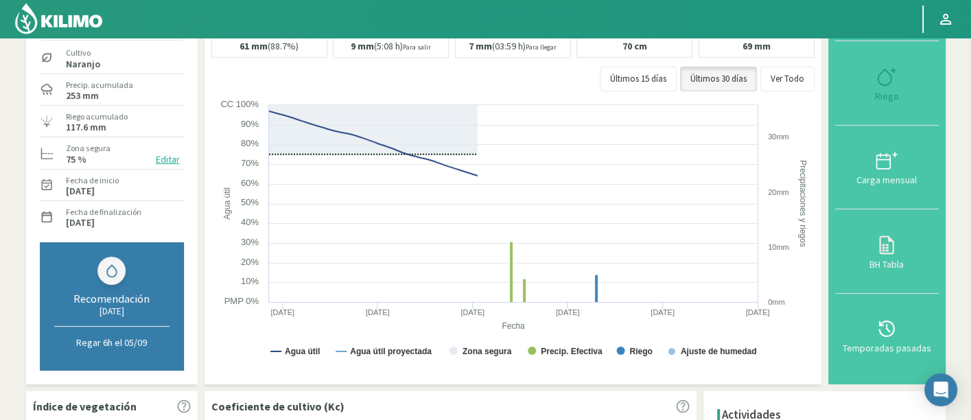
scroll to position [16, 0]
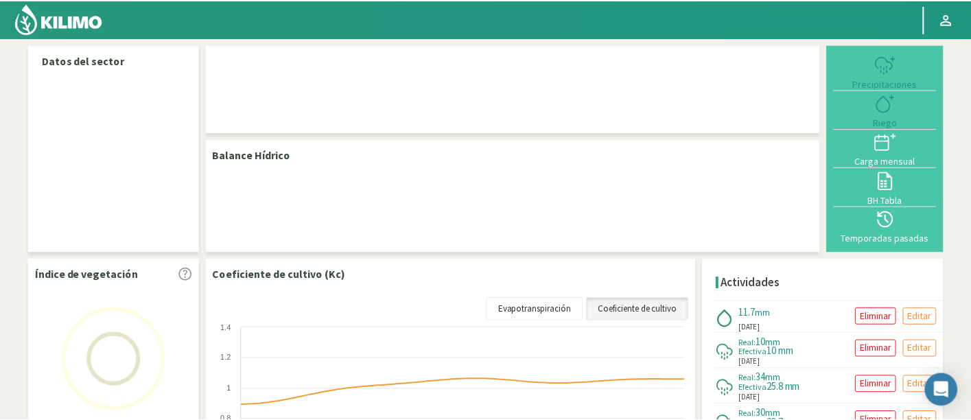
scroll to position [16, 0]
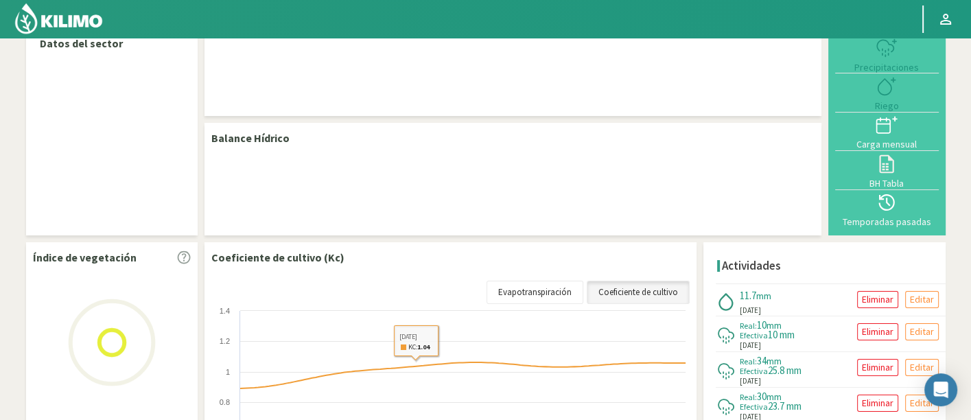
select select "108: Object"
select select "4: Object"
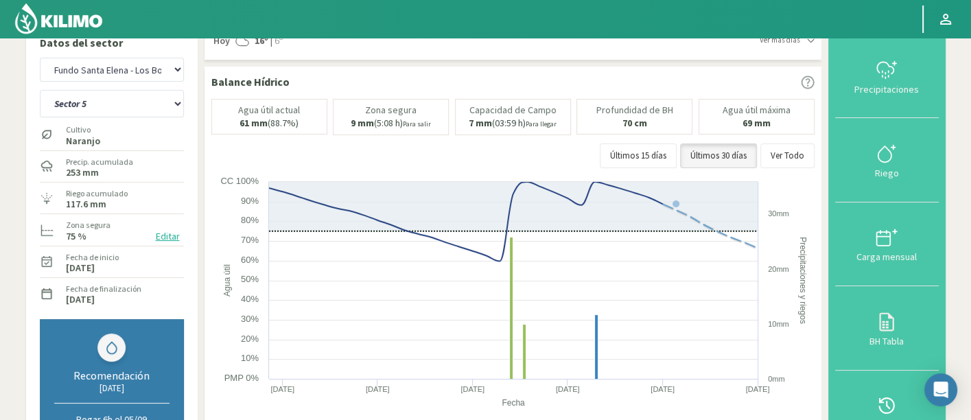
scroll to position [16, 0]
